Goal: Find contact information: Find contact information

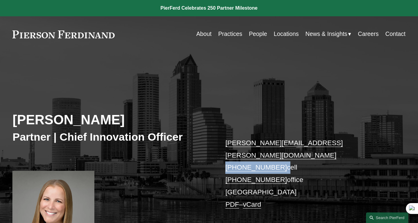
drag, startPoint x: 280, startPoint y: 143, endPoint x: 223, endPoint y: 143, distance: 57.8
click at [223, 143] on div "[PERSON_NAME] Partner | Chief Innovation Officer [PERSON_NAME][EMAIL_ADDRESS][P…" at bounding box center [209, 165] width 418 height 175
copy p "[PHONE_NUMBER]"
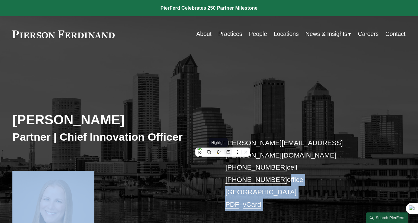
drag, startPoint x: 279, startPoint y: 155, endPoint x: 230, endPoint y: 150, distance: 49.6
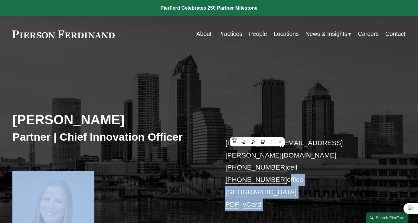
click at [341, 156] on p "[PERSON_NAME][EMAIL_ADDRESS][PERSON_NAME][DOMAIN_NAME] [PHONE_NUMBER] cell [PHO…" at bounding box center [307, 174] width 164 height 74
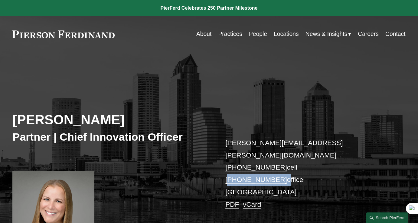
drag, startPoint x: 279, startPoint y: 153, endPoint x: 228, endPoint y: 153, distance: 50.5
click at [227, 153] on p "[PERSON_NAME][EMAIL_ADDRESS][PERSON_NAME][DOMAIN_NAME] [PHONE_NUMBER] cell [PHO…" at bounding box center [307, 174] width 164 height 74
copy p "[PHONE_NUMBER]"
